Goal: Transaction & Acquisition: Book appointment/travel/reservation

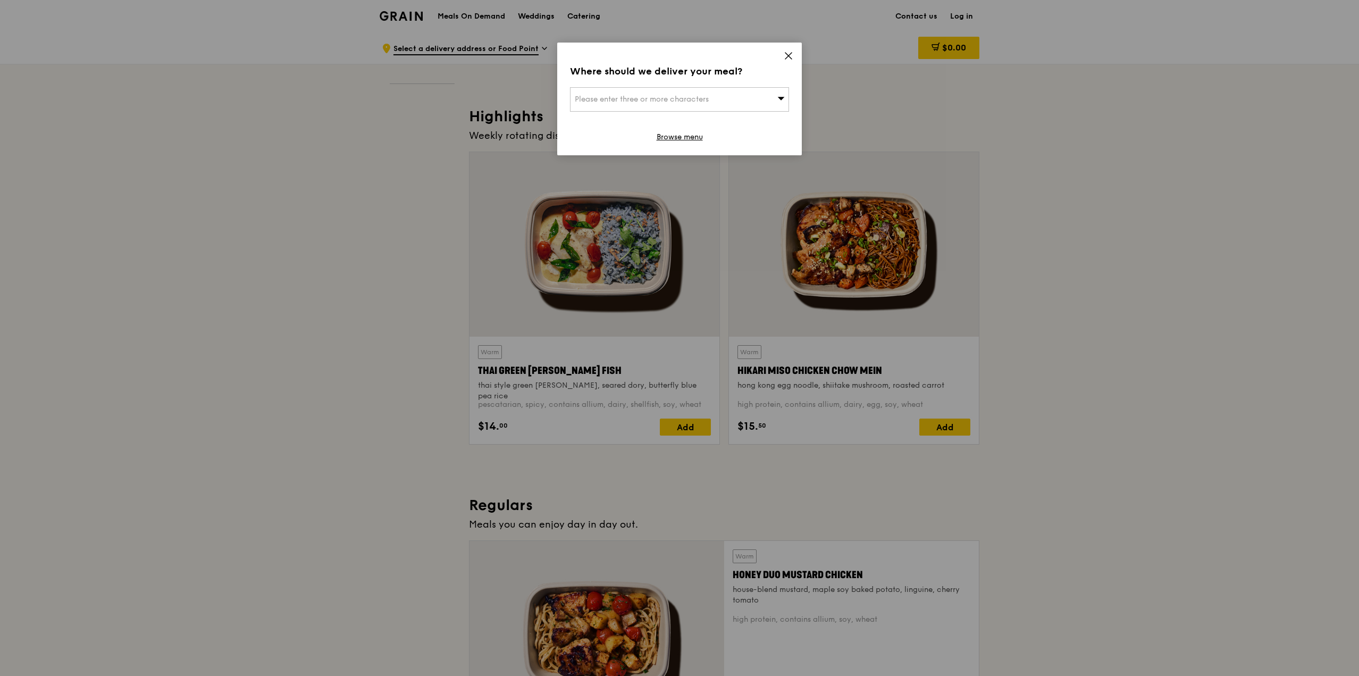
click at [789, 60] on icon at bounding box center [789, 56] width 10 height 10
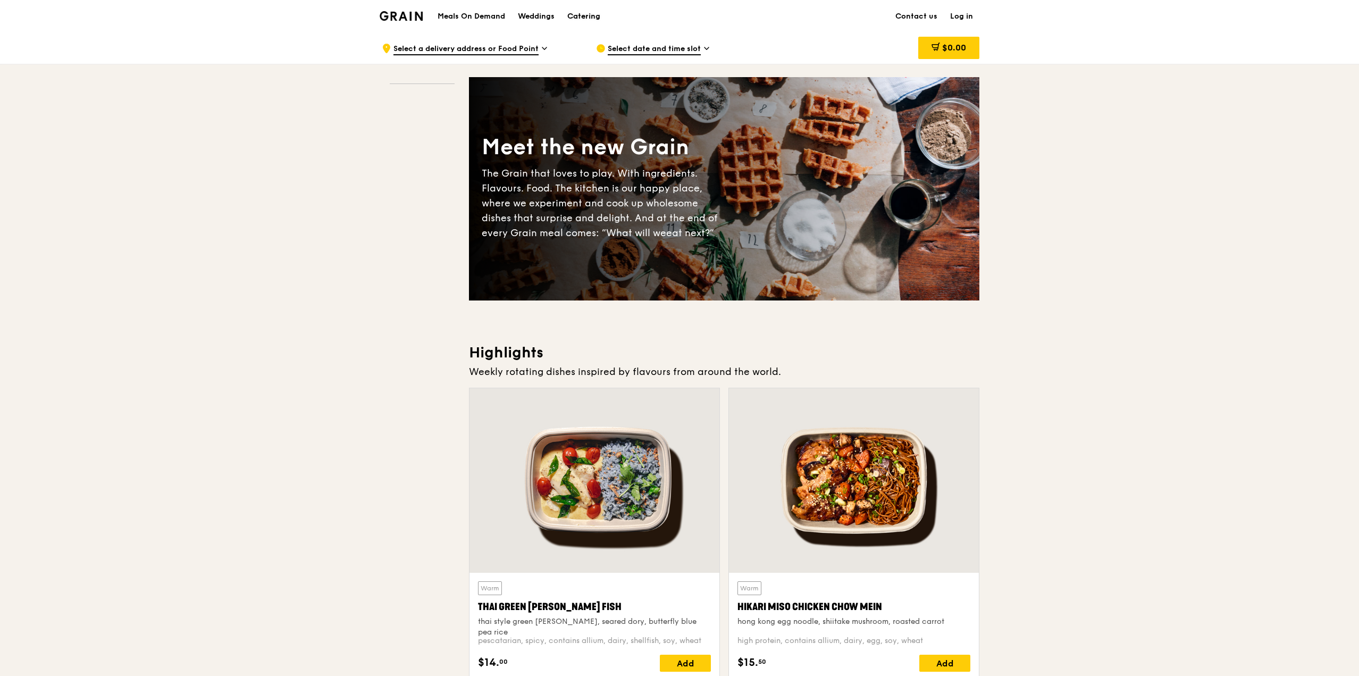
click at [573, 16] on div "Catering" at bounding box center [583, 17] width 33 height 32
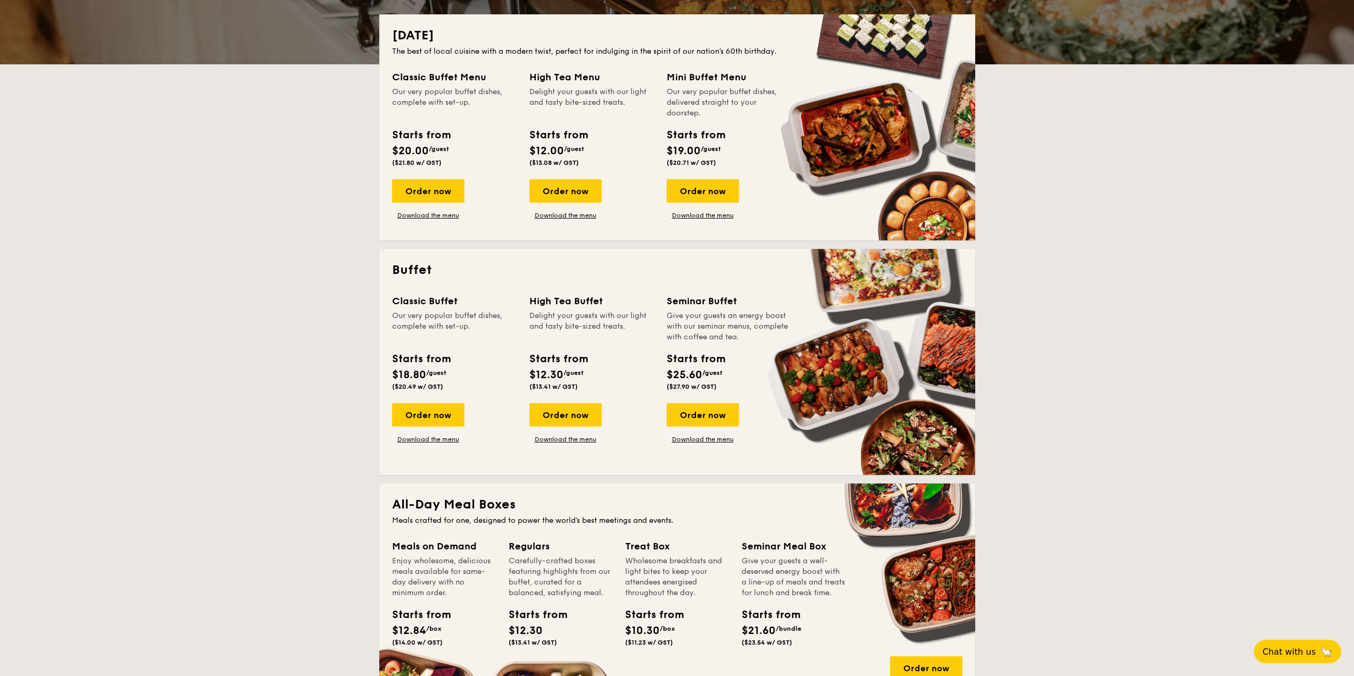
scroll to position [266, 0]
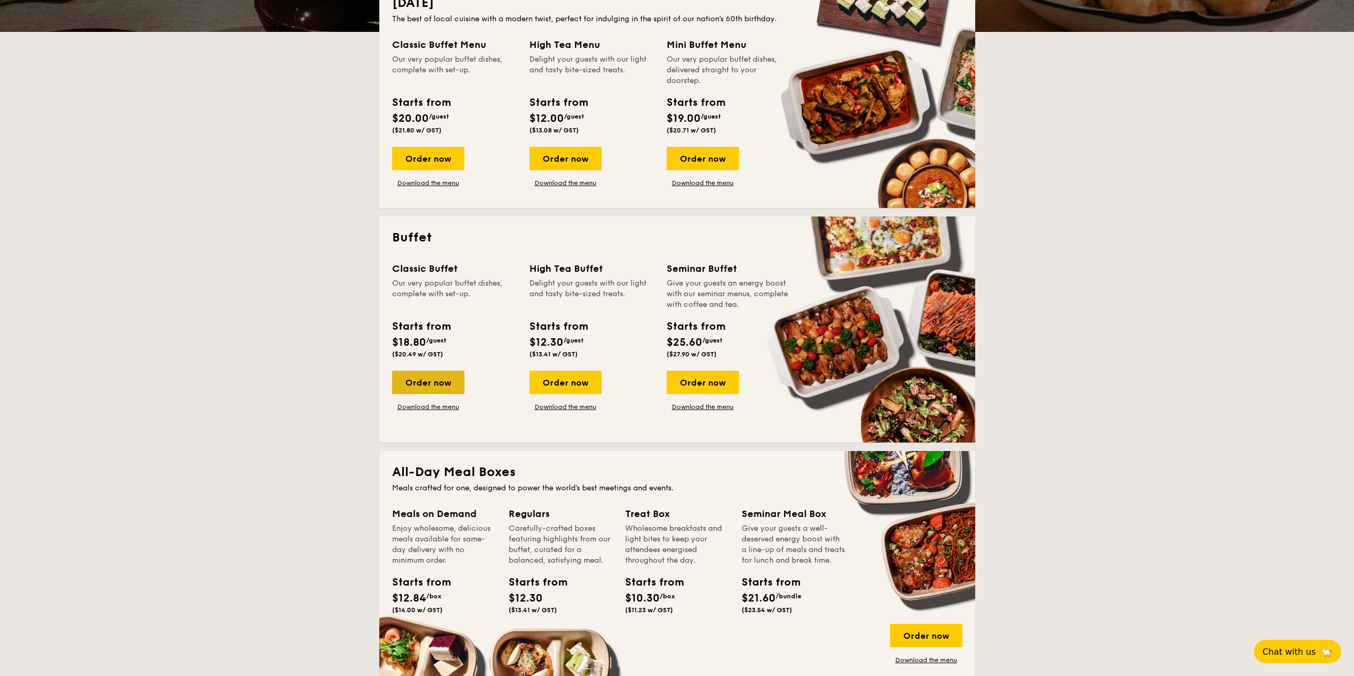
click at [446, 373] on div "Order now" at bounding box center [428, 382] width 72 height 23
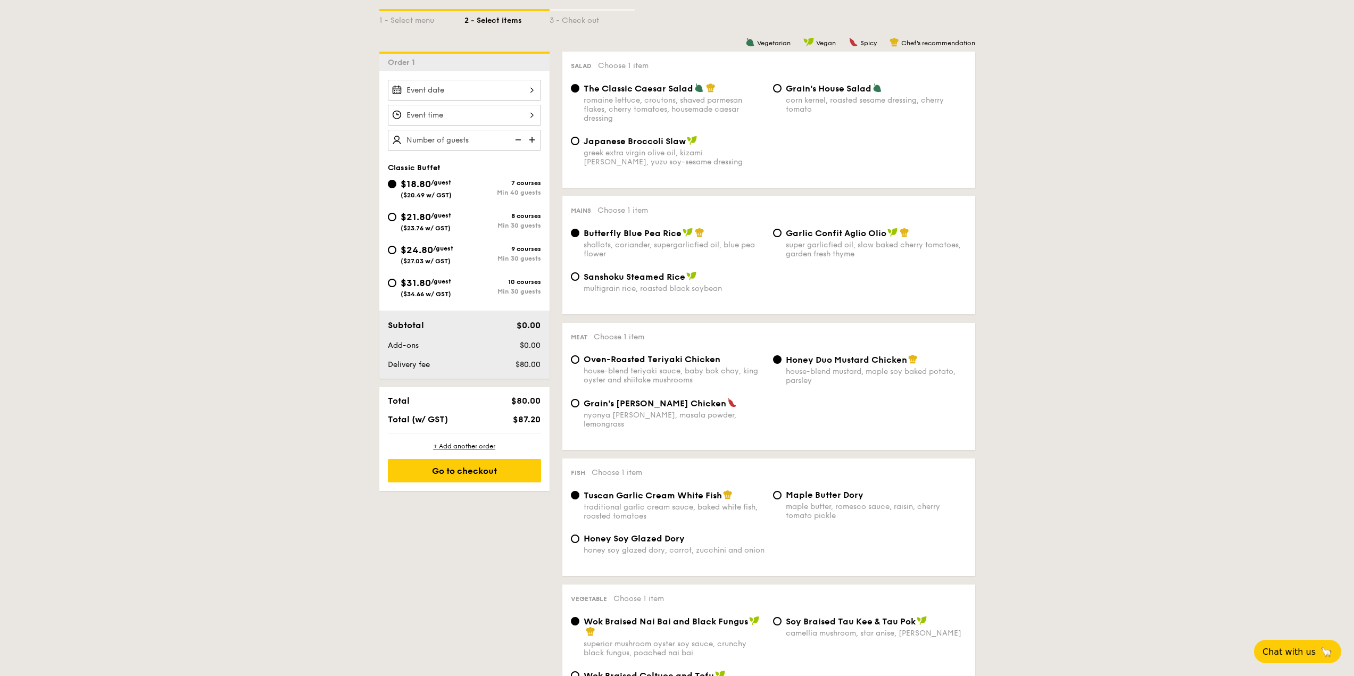
scroll to position [160, 0]
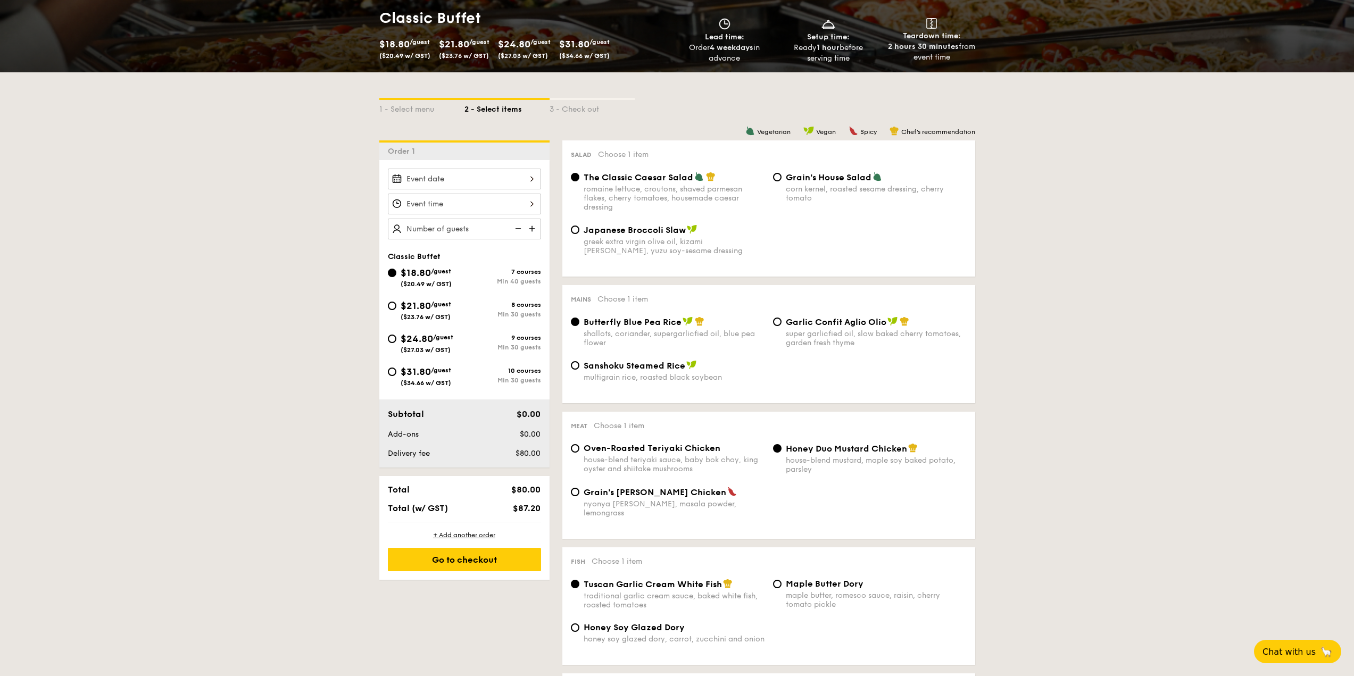
click at [445, 311] on div "$21.80 /guest ($23.76 w/ GST)" at bounding box center [425, 309] width 51 height 22
click at [429, 337] on span "$24.80" at bounding box center [416, 339] width 32 height 12
click at [396, 337] on input "$24.80 /guest ($27.03 w/ GST) 9 courses Min 30 guests" at bounding box center [392, 339] width 9 height 9
radio input "true"
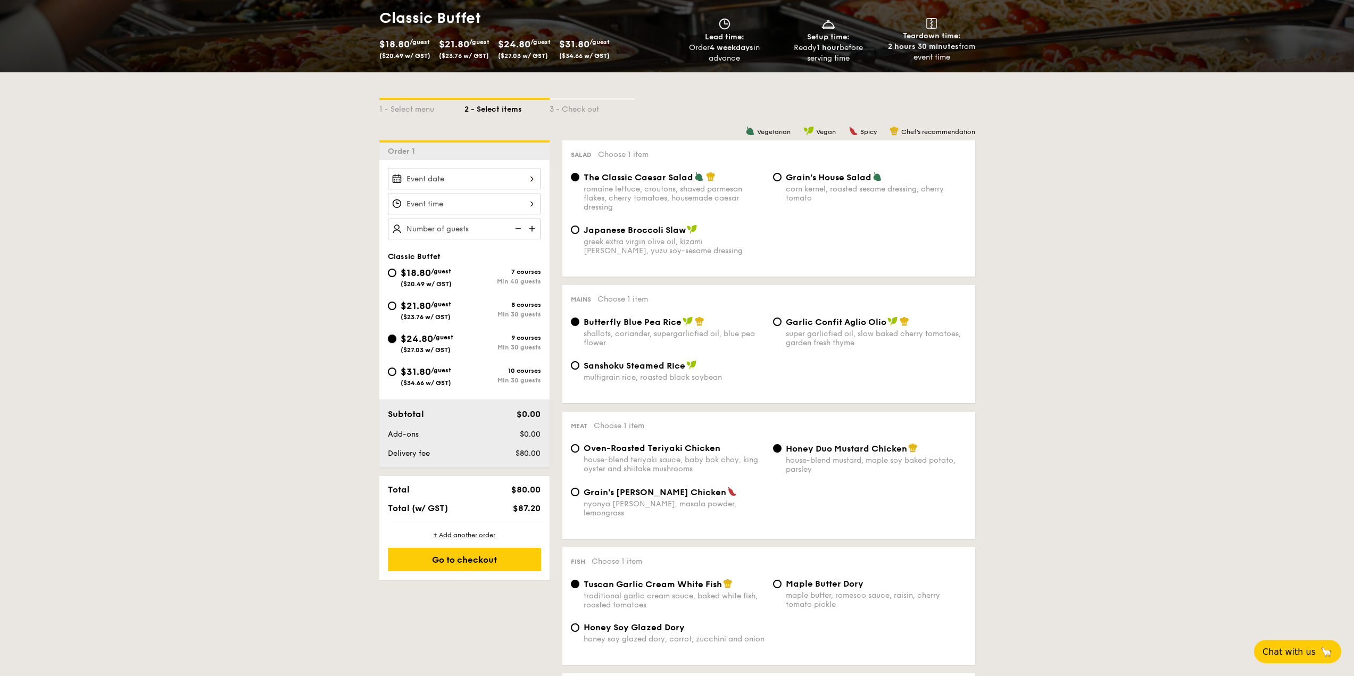
radio input "true"
